Goal: Find specific page/section: Find specific page/section

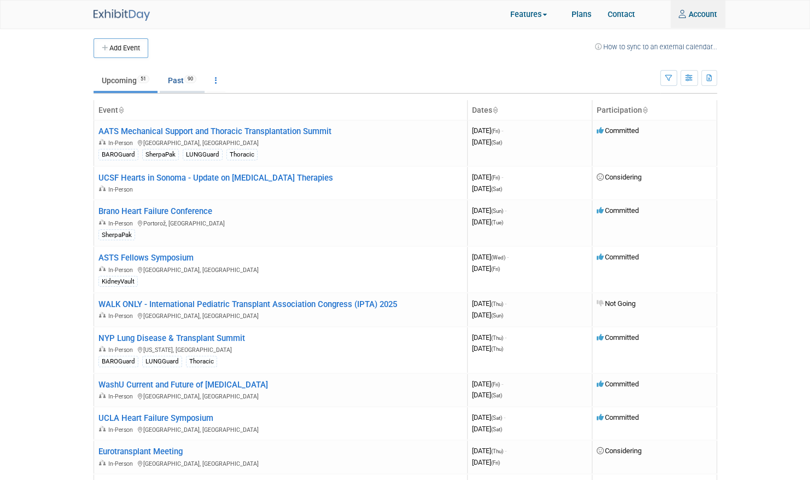
type input "[EMAIL_ADDRESS][DOMAIN_NAME]"
click at [178, 83] on link "Past 90" at bounding box center [182, 80] width 45 height 21
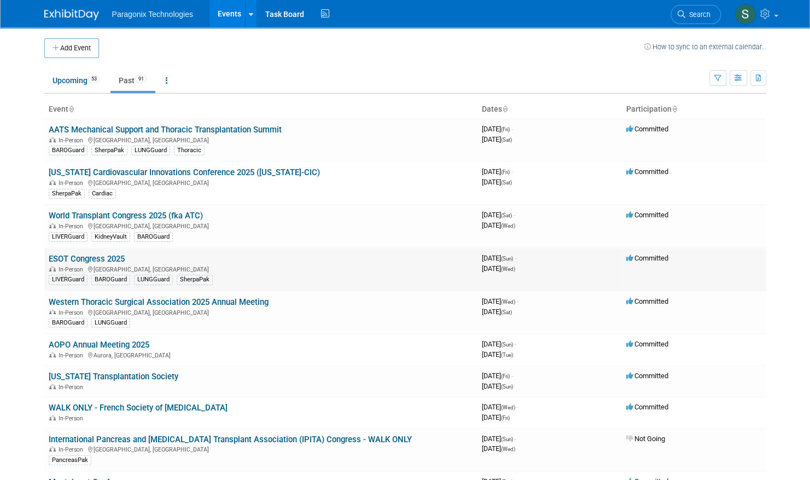
click at [105, 256] on link "ESOT Congress 2025" at bounding box center [87, 259] width 76 height 10
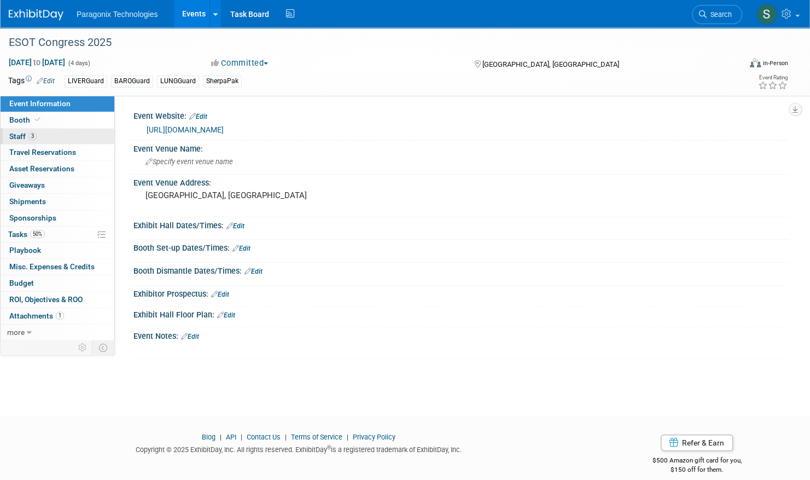
click at [13, 132] on span "Staff 3" at bounding box center [22, 136] width 27 height 9
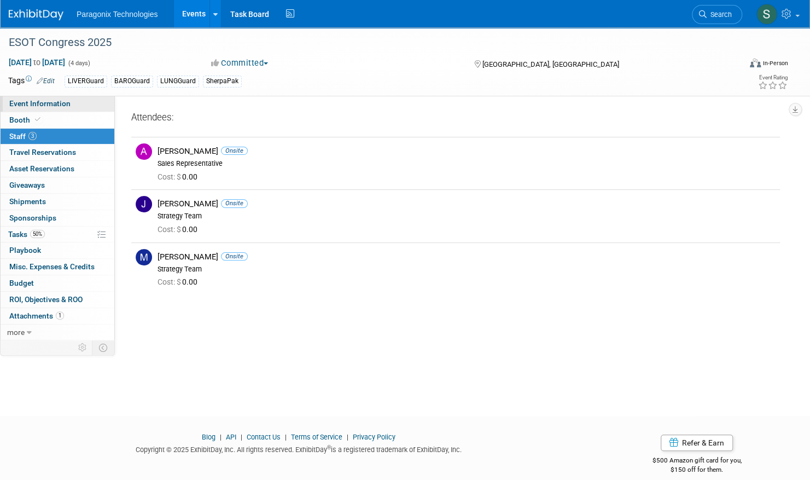
click at [26, 101] on span "Event Information" at bounding box center [39, 103] width 61 height 9
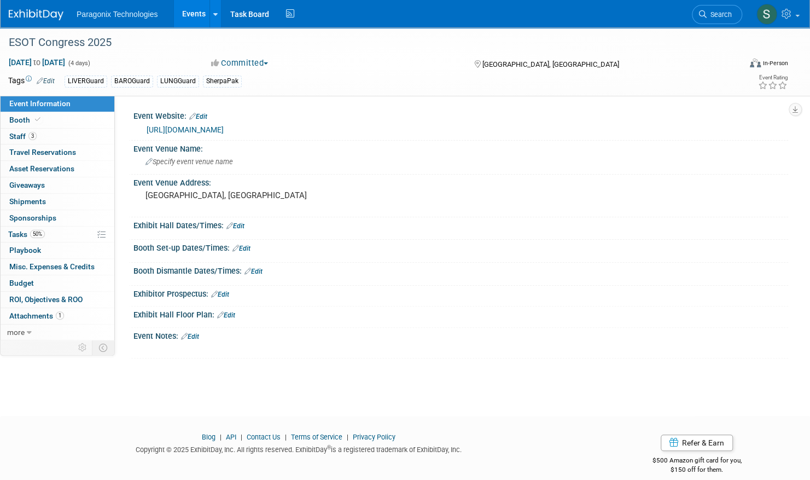
click at [32, 9] on link at bounding box center [43, 9] width 68 height 9
